Goal: Information Seeking & Learning: Learn about a topic

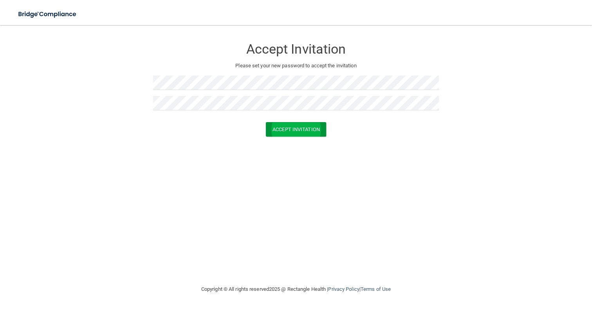
click at [296, 128] on button "Accept Invitation" at bounding box center [296, 129] width 60 height 14
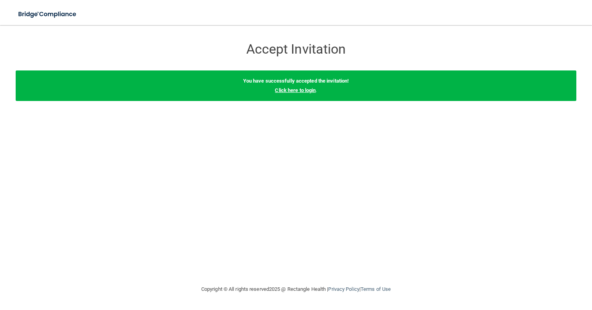
click at [302, 90] on link "Click here to login" at bounding box center [295, 90] width 41 height 6
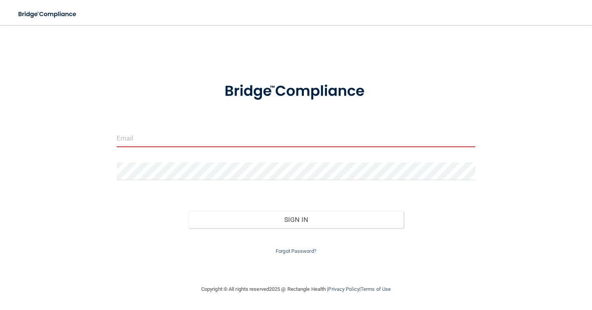
type input "[PERSON_NAME][EMAIL_ADDRESS][PERSON_NAME][DOMAIN_NAME]"
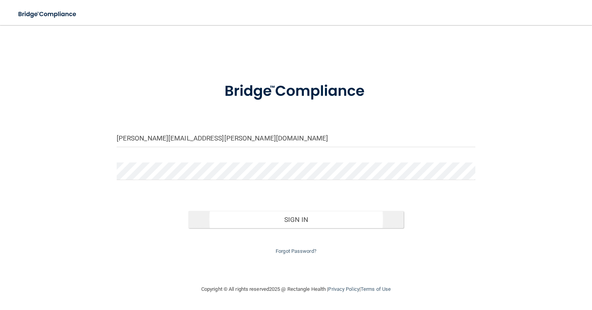
click at [244, 220] on button "Sign In" at bounding box center [295, 219] width 215 height 17
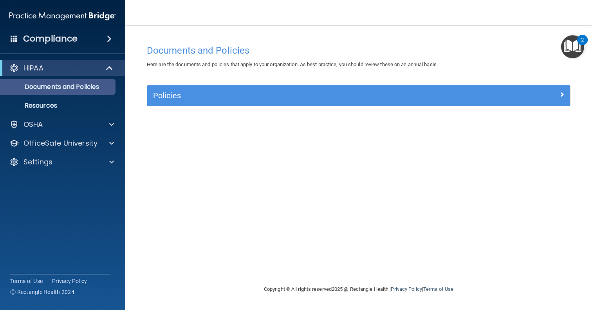
click at [91, 84] on p "Documents and Policies" at bounding box center [58, 87] width 107 height 8
click at [162, 97] on h5 "Policies" at bounding box center [305, 95] width 305 height 9
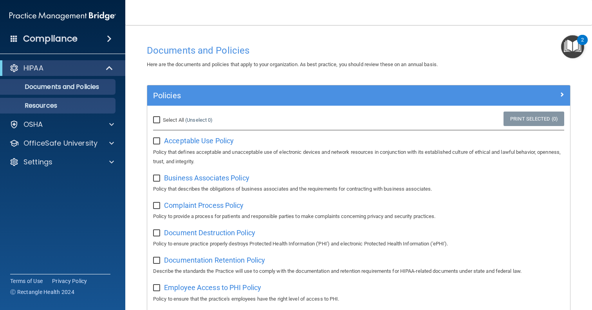
scroll to position [0, 0]
click at [80, 110] on link "Resources" at bounding box center [53, 106] width 123 height 16
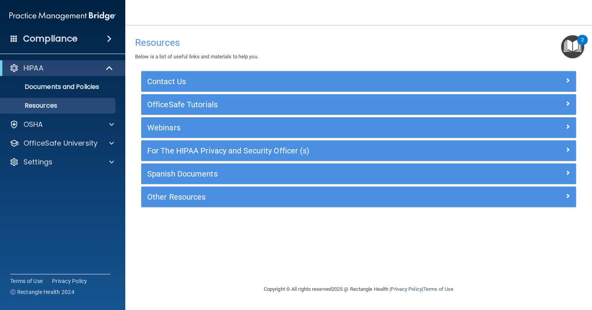
click at [178, 151] on h5 "For The HIPAA Privacy and Security Officer (s)" at bounding box center [304, 150] width 314 height 9
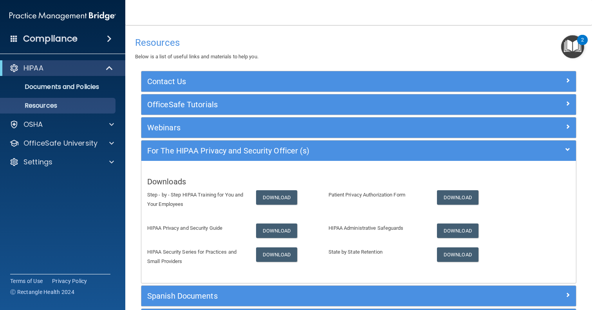
click at [178, 151] on h5 "For The HIPAA Privacy and Security Officer (s)" at bounding box center [304, 150] width 314 height 9
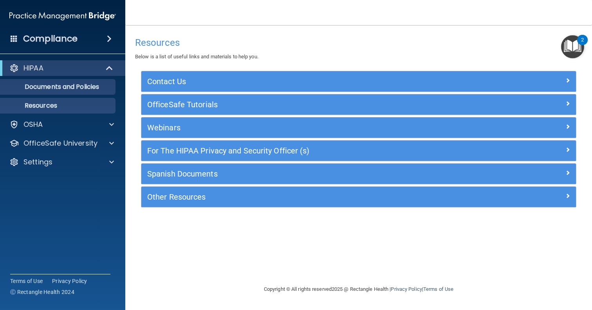
click at [61, 87] on p "Documents and Policies" at bounding box center [58, 87] width 107 height 8
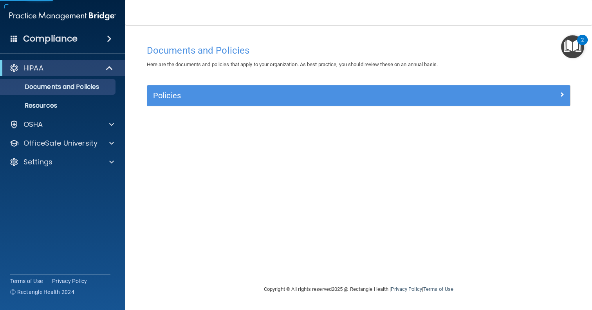
click at [173, 96] on h5 "Policies" at bounding box center [305, 95] width 305 height 9
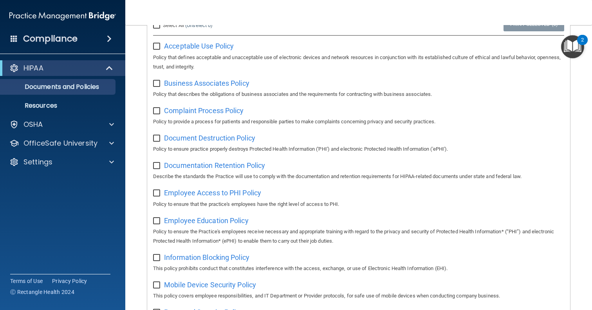
scroll to position [55, 0]
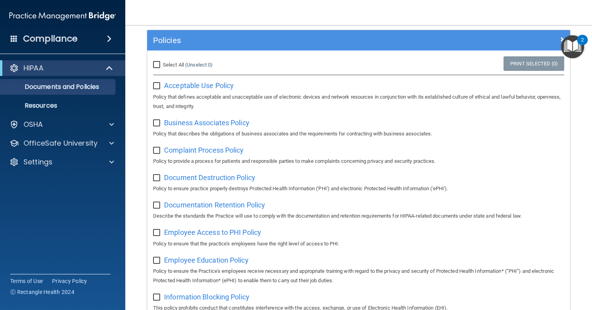
click at [157, 83] on input "checkbox" at bounding box center [157, 86] width 9 height 6
checkbox input "false"
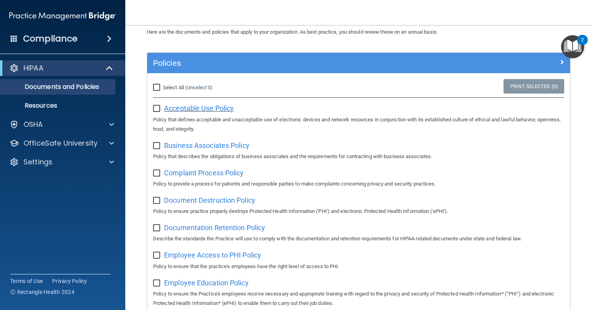
scroll to position [24, 0]
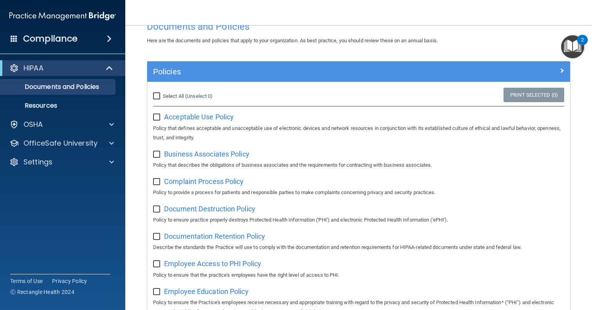
click at [107, 39] on span at bounding box center [109, 38] width 5 height 9
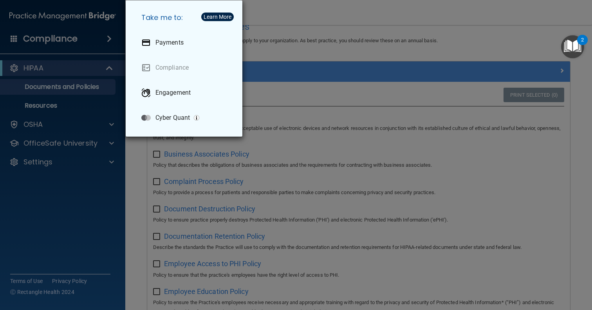
click at [104, 40] on div "Take me to: Payments Compliance Engagement Cyber Quant" at bounding box center [296, 155] width 592 height 310
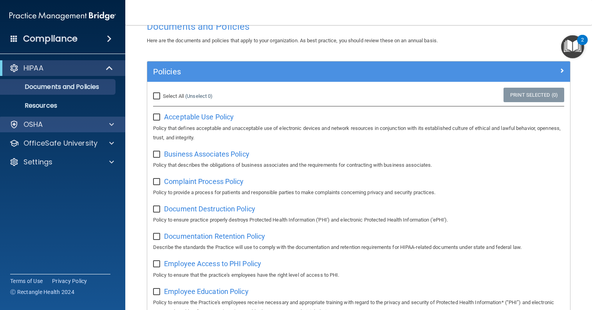
click at [99, 128] on div "OSHA" at bounding box center [52, 124] width 97 height 9
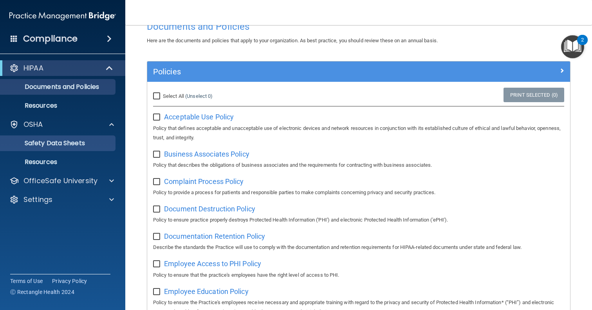
click at [70, 146] on p "Safety Data Sheets" at bounding box center [58, 143] width 107 height 8
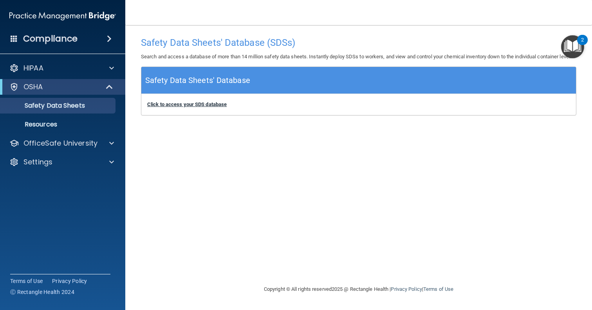
click at [179, 107] on b "Click to access your SDS database" at bounding box center [186, 104] width 79 height 6
click at [108, 87] on span at bounding box center [110, 86] width 7 height 9
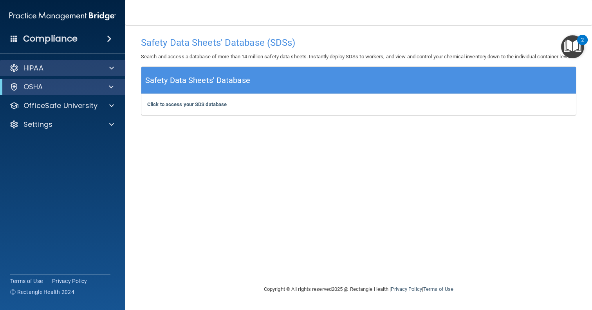
click at [111, 68] on span at bounding box center [111, 67] width 5 height 9
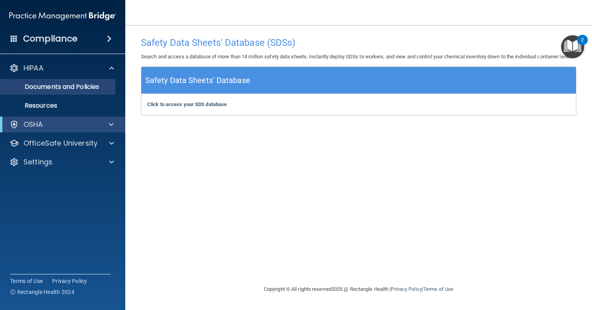
click at [82, 80] on link "Documents and Policies" at bounding box center [53, 87] width 123 height 16
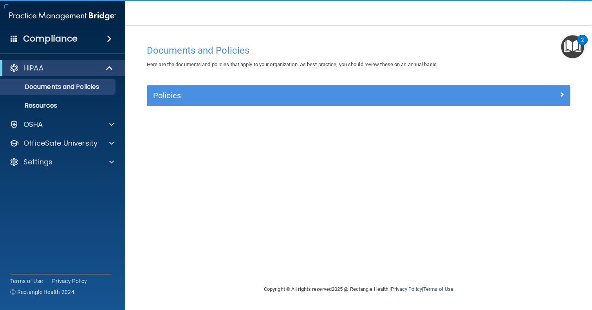
click at [174, 103] on div "Policies" at bounding box center [358, 95] width 423 height 20
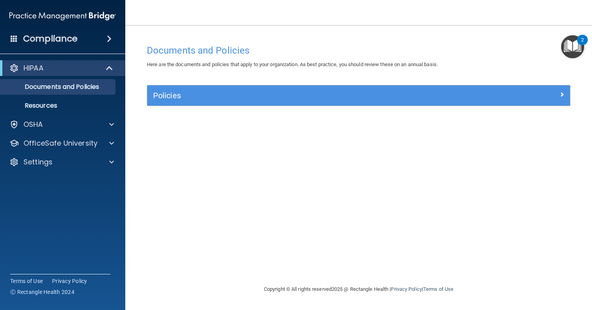
click at [179, 95] on h5 "Policies" at bounding box center [305, 95] width 305 height 9
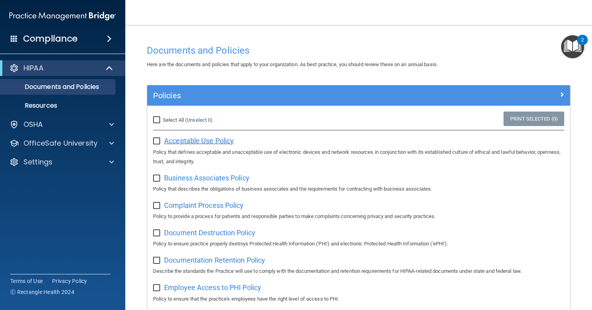
click at [187, 138] on span "Acceptable Use Policy" at bounding box center [199, 141] width 70 height 8
click at [155, 141] on input "checkbox" at bounding box center [157, 141] width 9 height 6
click at [156, 141] on input "checkbox" at bounding box center [157, 141] width 9 height 6
checkbox input "false"
click at [114, 146] on span at bounding box center [111, 143] width 5 height 9
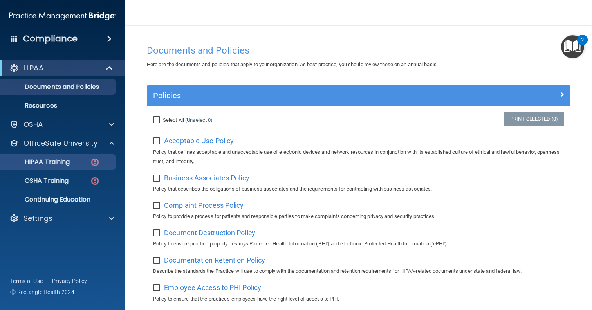
click at [74, 162] on div "HIPAA Training" at bounding box center [58, 162] width 107 height 8
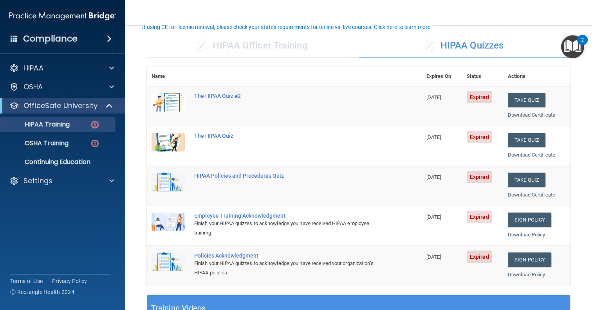
scroll to position [54, 0]
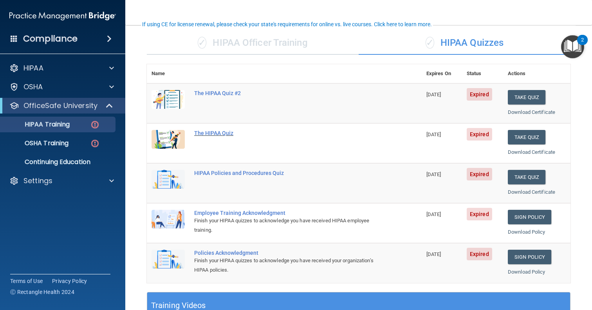
click at [220, 132] on div "The HIPAA Quiz" at bounding box center [288, 133] width 188 height 6
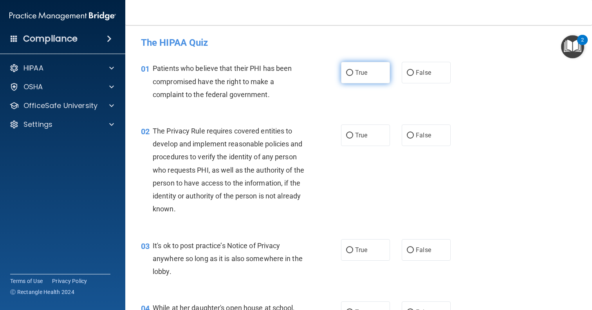
click at [348, 73] on input "True" at bounding box center [349, 73] width 7 height 6
radio input "true"
click at [408, 135] on input "False" at bounding box center [410, 136] width 7 height 6
radio input "true"
click at [357, 240] on label "True" at bounding box center [365, 250] width 49 height 22
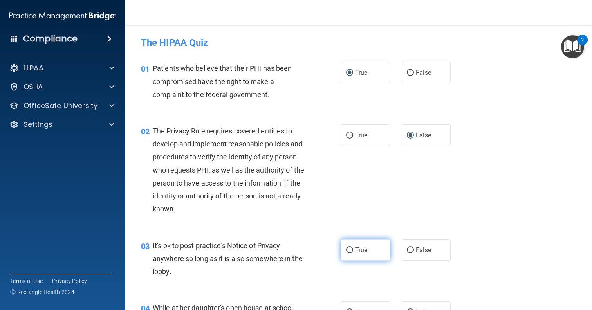
click at [353, 247] on input "True" at bounding box center [349, 250] width 7 height 6
radio input "true"
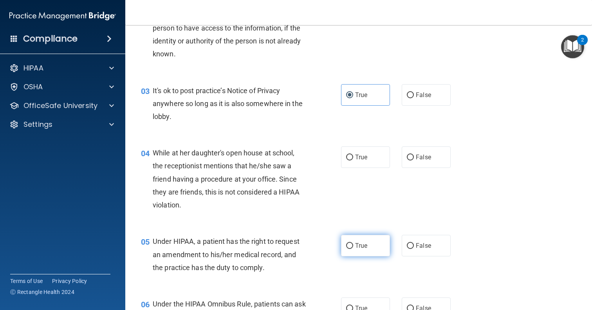
scroll to position [169, 0]
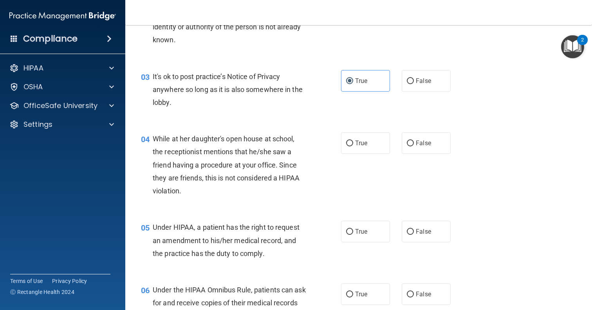
click at [355, 157] on div "04 While at her daughter's open house at school, the receptionist mentions that…" at bounding box center [358, 167] width 447 height 88
click at [356, 146] on label "True" at bounding box center [365, 143] width 49 height 22
click at [353, 146] on input "True" at bounding box center [349, 144] width 7 height 6
radio input "true"
click at [358, 242] on div "05 Under HIPAA, a patient has the right to request an amendment to his/her medi…" at bounding box center [358, 242] width 447 height 63
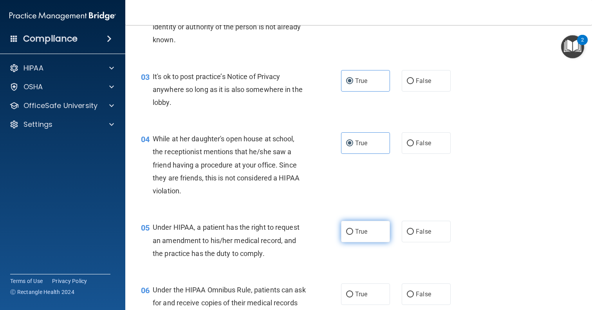
click at [358, 236] on label "True" at bounding box center [365, 232] width 49 height 22
click at [353, 235] on input "True" at bounding box center [349, 232] width 7 height 6
radio input "true"
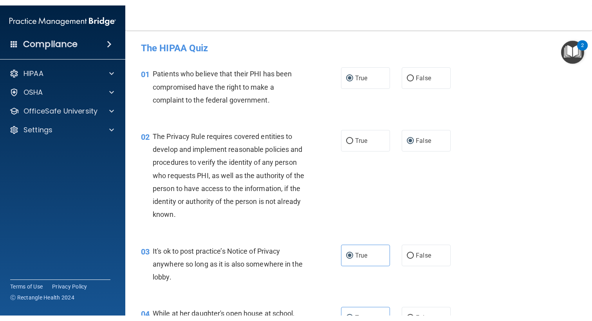
scroll to position [0, 0]
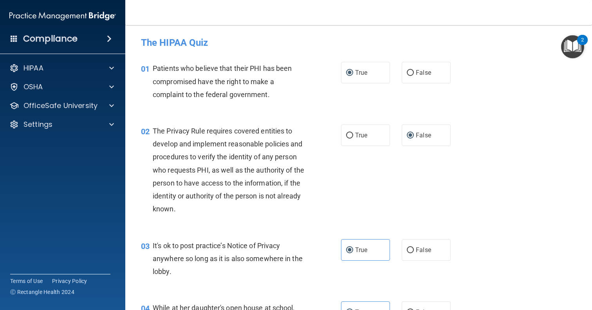
click at [256, 0] on div "Toggle navigation" at bounding box center [222, 0] width 195 height 0
